Goal: Task Accomplishment & Management: Use online tool/utility

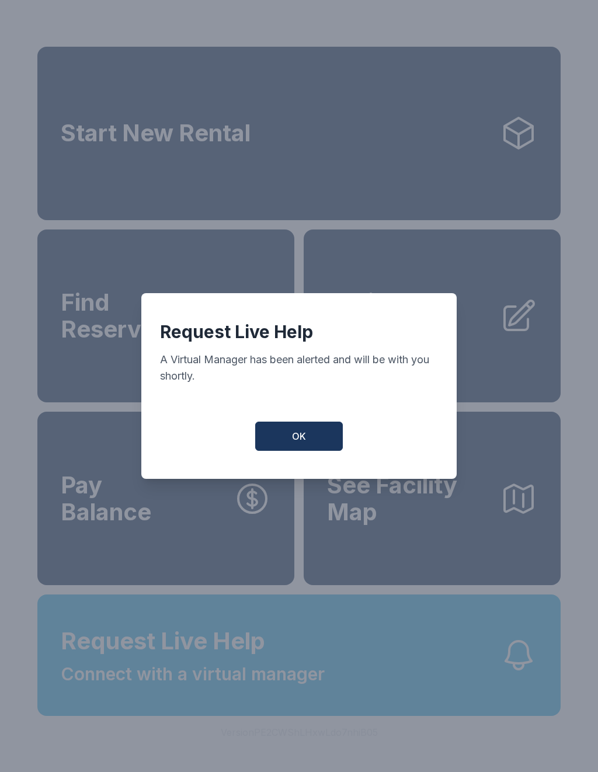
click at [310, 428] on button "OK" at bounding box center [299, 436] width 88 height 29
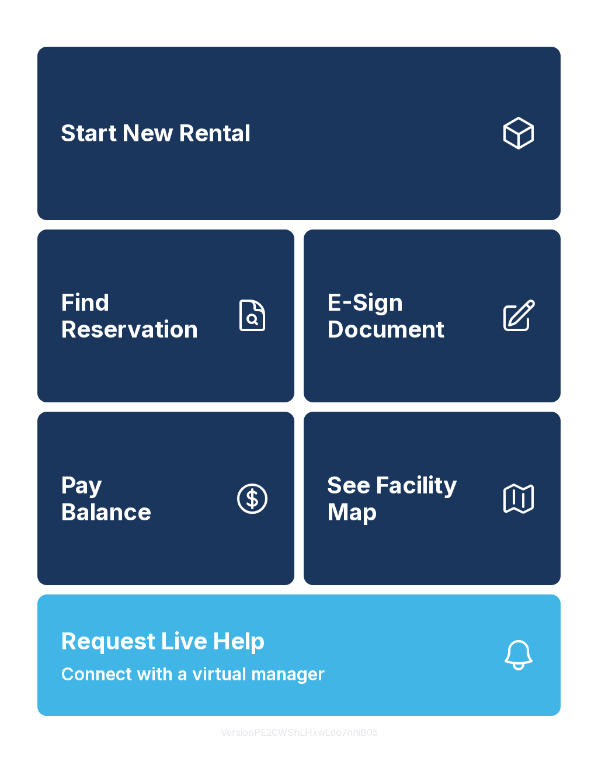
click at [256, 659] on span "Request Live Help" at bounding box center [163, 641] width 204 height 35
click at [405, 332] on span "E-Sign Document" at bounding box center [409, 315] width 164 height 53
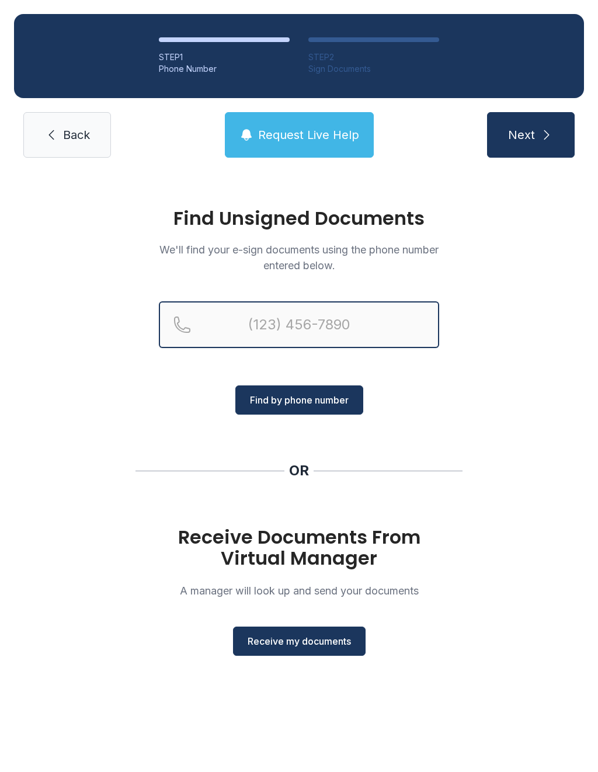
click at [281, 308] on input "Reservation phone number" at bounding box center [299, 324] width 280 height 47
type input "[PHONE_NUMBER]"
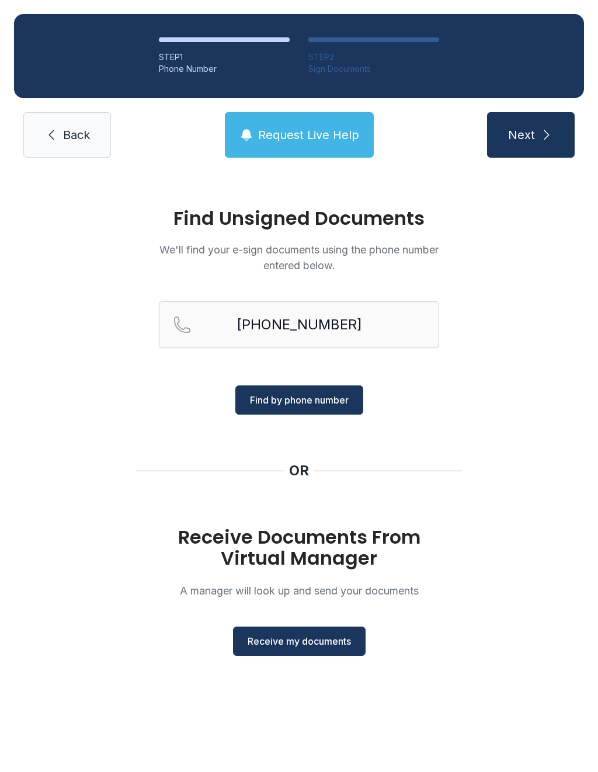
click at [321, 395] on span "Find by phone number" at bounding box center [299, 400] width 99 height 14
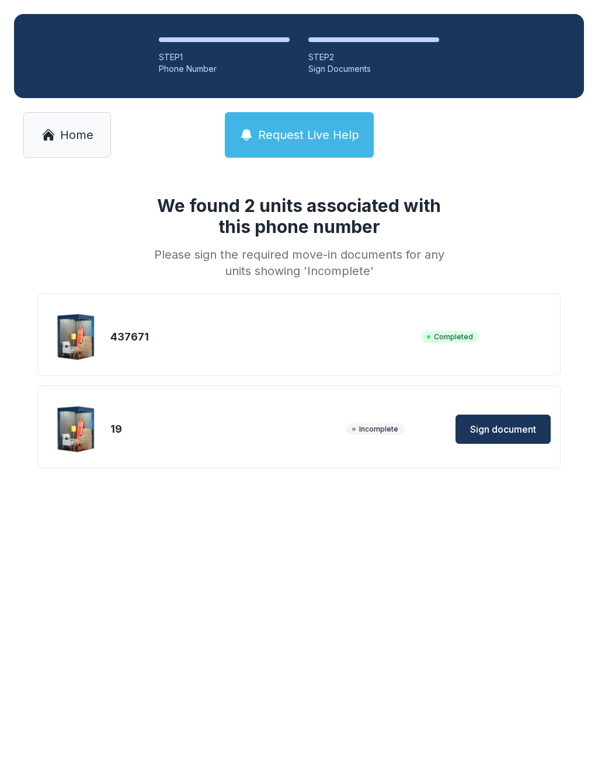
click at [511, 417] on button "Sign document" at bounding box center [503, 429] width 95 height 29
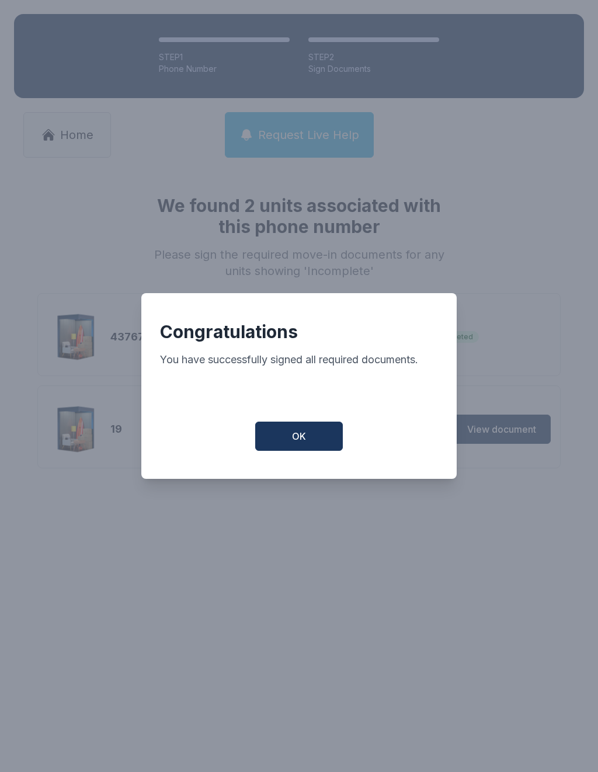
click at [312, 428] on button "OK" at bounding box center [299, 436] width 88 height 29
